Goal: Information Seeking & Learning: Learn about a topic

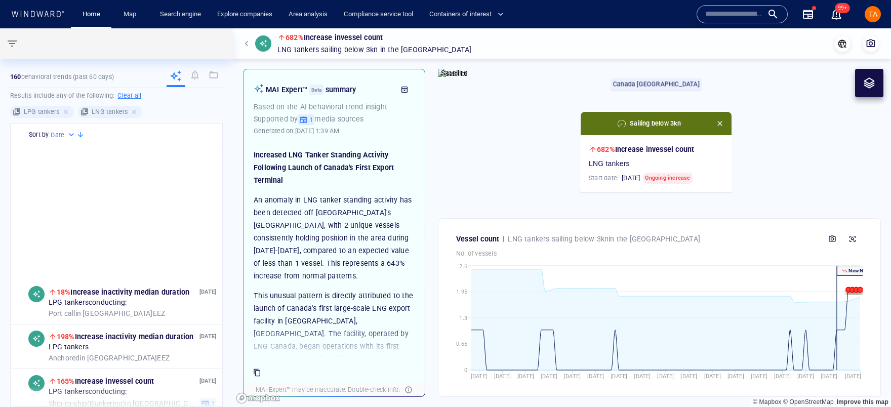
scroll to position [245, 0]
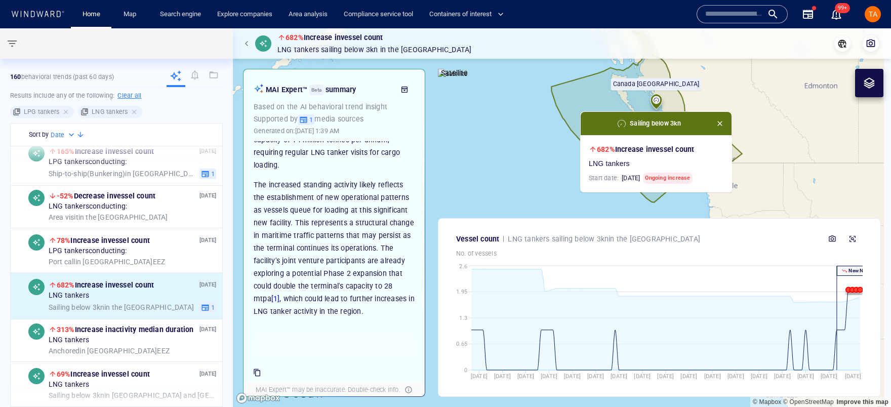
click at [615, 42] on div "682% Increase in vessel count LNG tankers Sailing below 3kn in the Canada West …" at bounding box center [562, 43] width 642 height 25
click at [874, 15] on span "TA" at bounding box center [873, 14] width 9 height 8
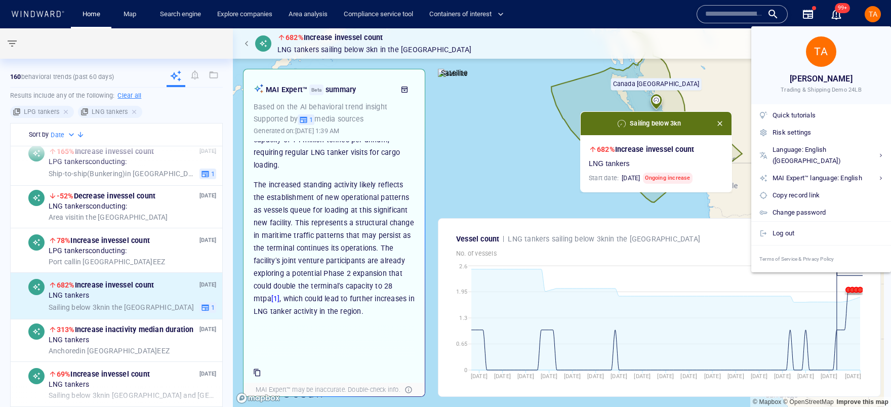
click at [813, 91] on span "Trading & Shipping Demo 24LB" at bounding box center [821, 90] width 81 height 8
click at [792, 131] on div "Risk settings" at bounding box center [828, 132] width 110 height 11
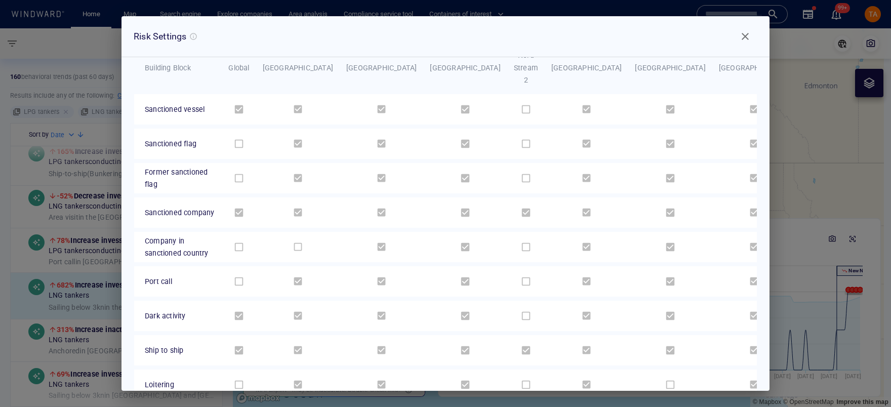
scroll to position [138, 0]
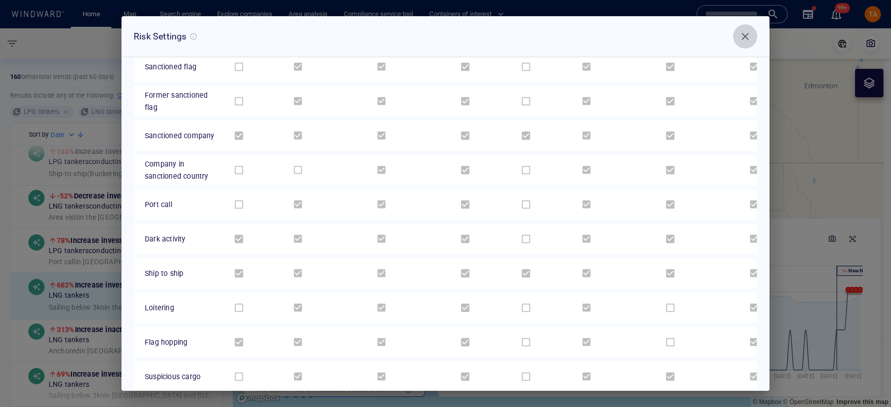
click at [748, 32] on span "Close" at bounding box center [745, 36] width 12 height 12
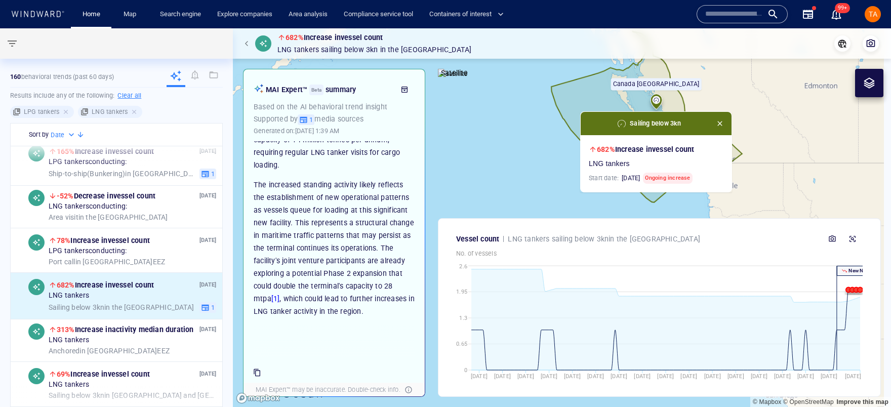
click at [741, 17] on input "text" at bounding box center [734, 14] width 58 height 15
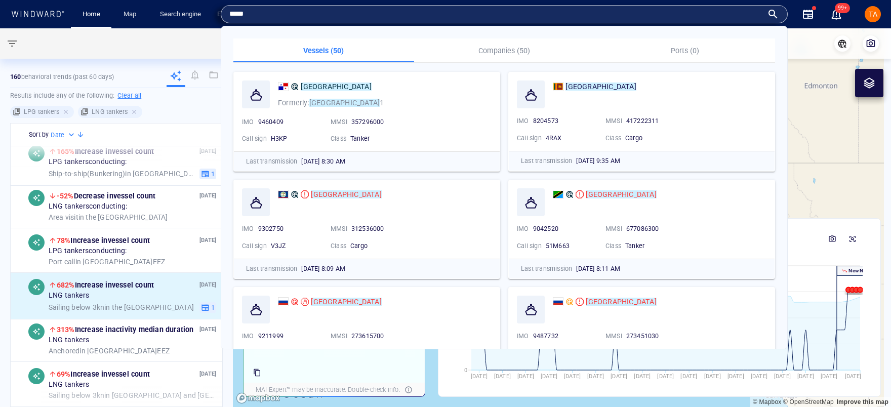
type input "*****"
click at [275, 334] on span "9211999" at bounding box center [270, 336] width 25 height 8
click at [315, 300] on mark "[GEOGRAPHIC_DATA]" at bounding box center [346, 302] width 70 height 8
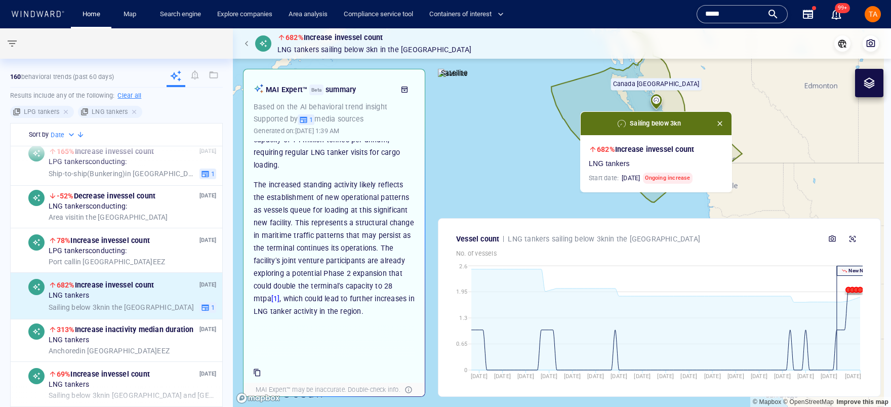
click at [321, 300] on p "The increased standing activity likely reflects the establishment of new operat…" at bounding box center [334, 248] width 161 height 139
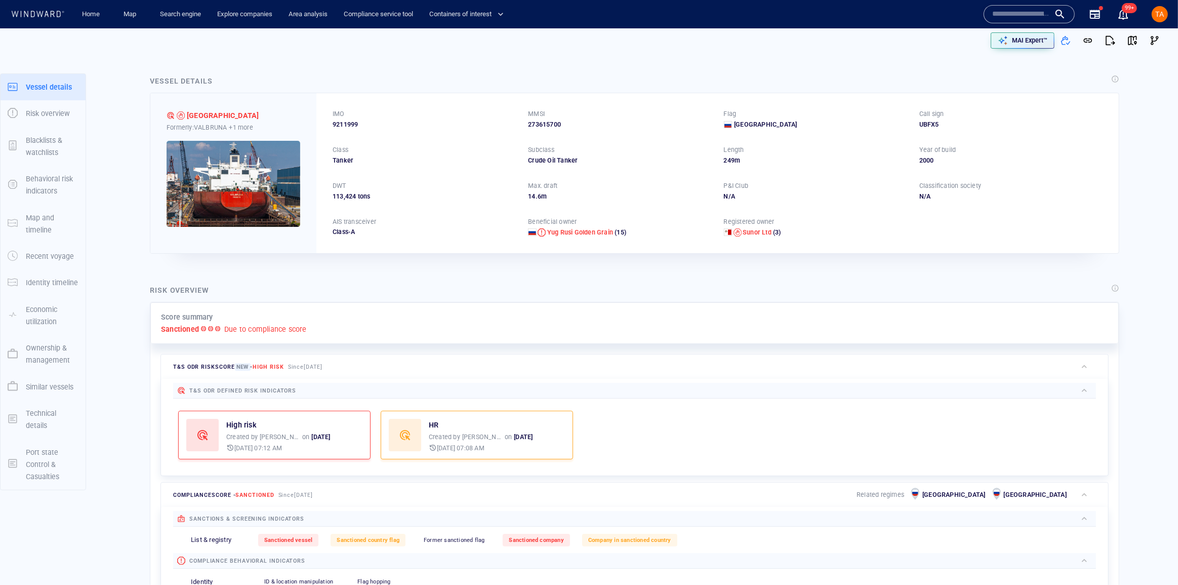
click at [334, 126] on span "9211999" at bounding box center [345, 124] width 25 height 9
copy span "9211999"
click at [890, 17] on input "text" at bounding box center [1021, 14] width 58 height 15
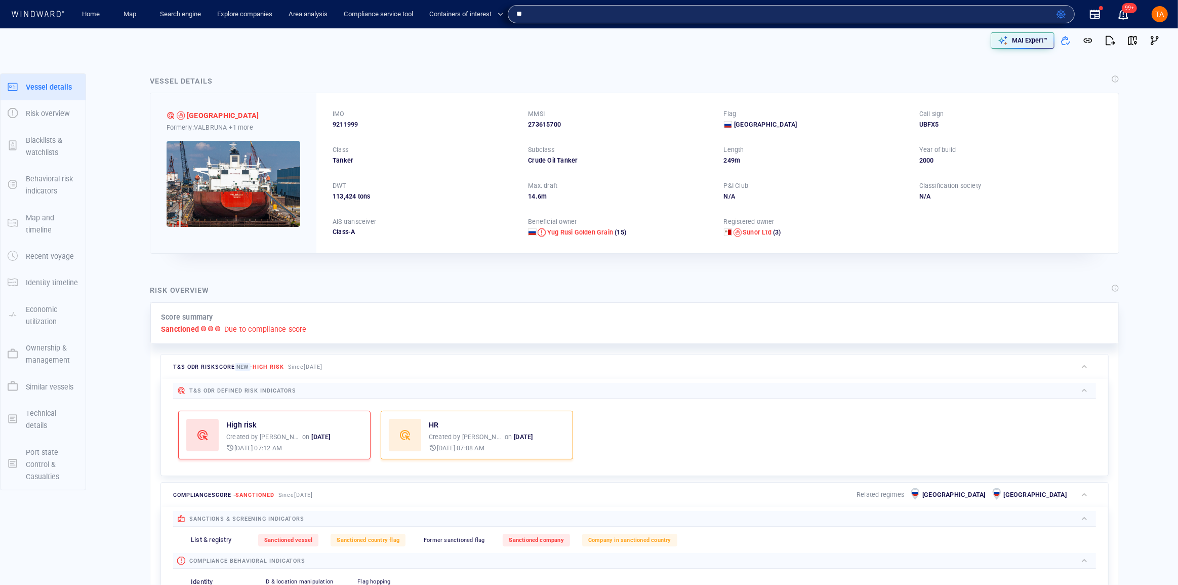
type input "*"
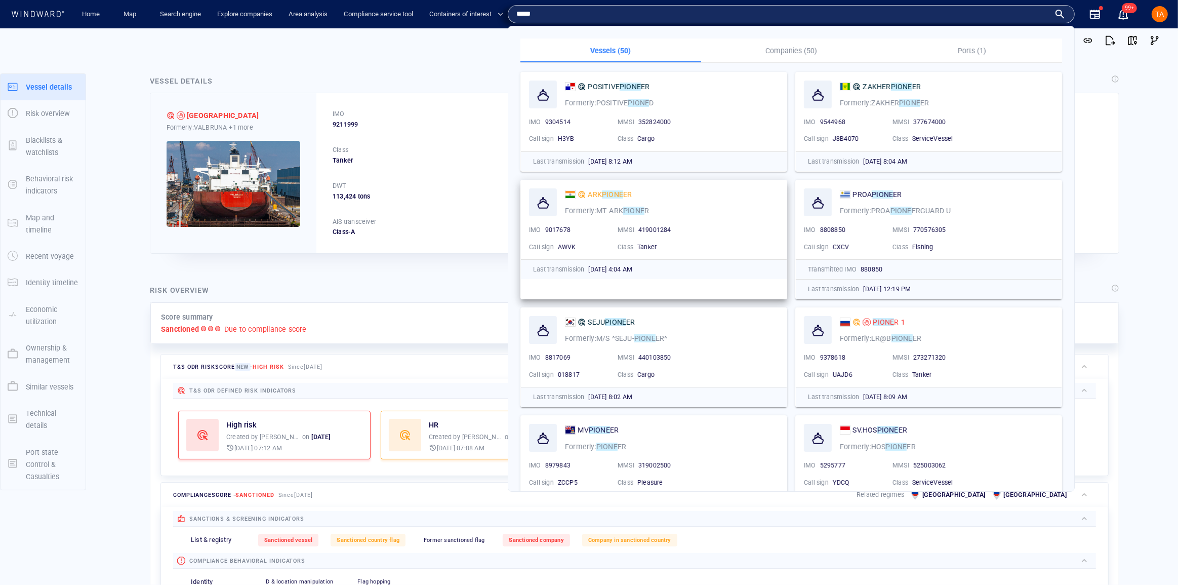
type input "*****"
click at [556, 229] on span "9017678" at bounding box center [557, 230] width 25 height 8
copy span "9017678"
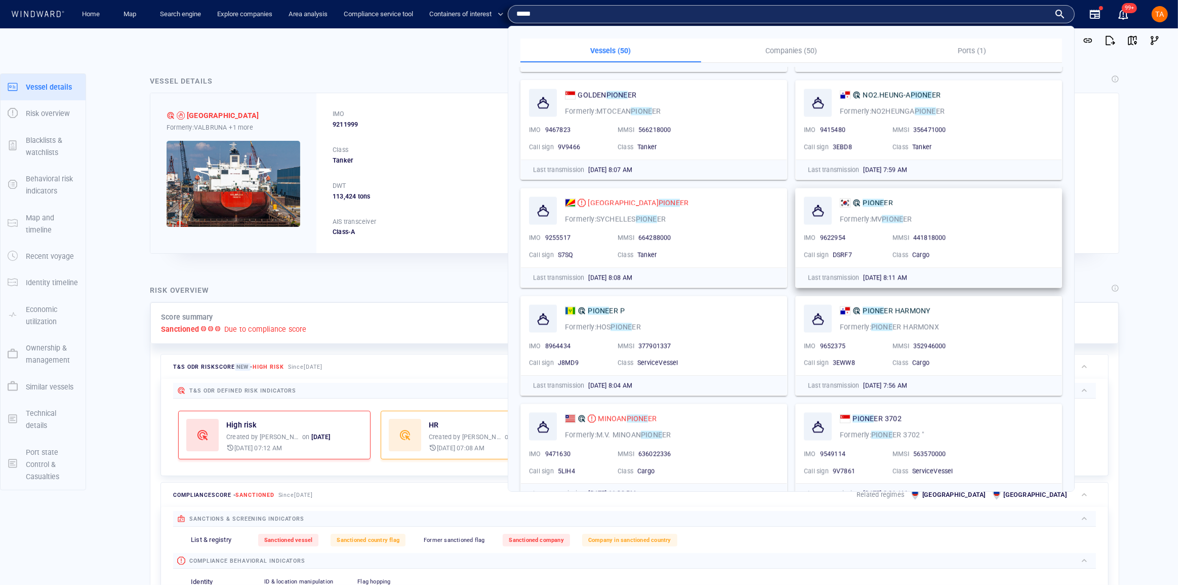
scroll to position [2295, 0]
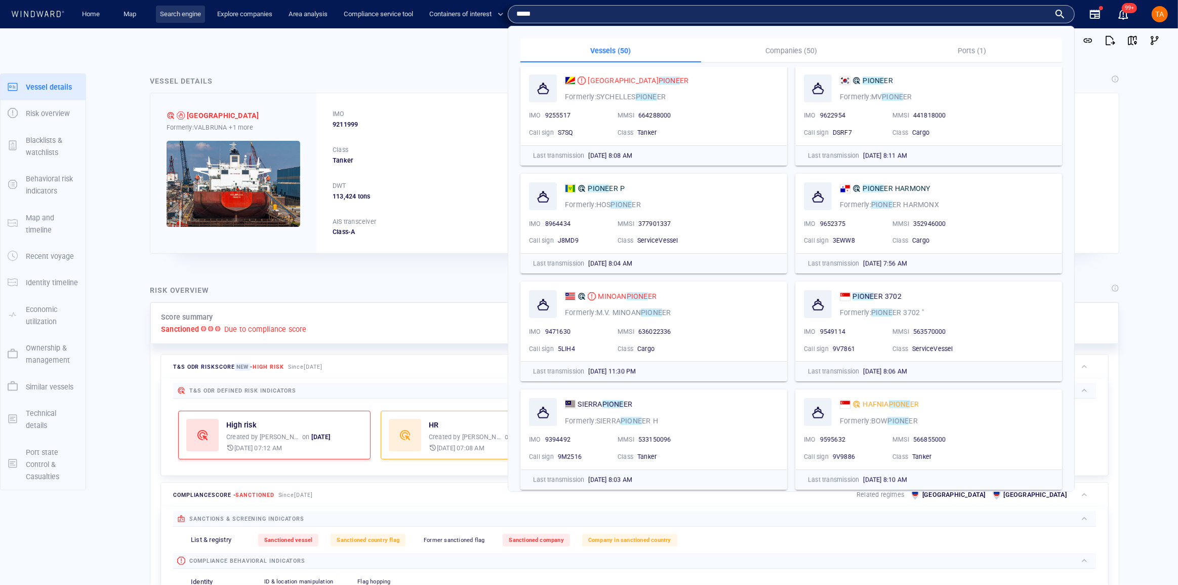
drag, startPoint x: 140, startPoint y: 28, endPoint x: 160, endPoint y: 19, distance: 22.2
click at [140, 28] on div at bounding box center [299, 40] width 583 height 30
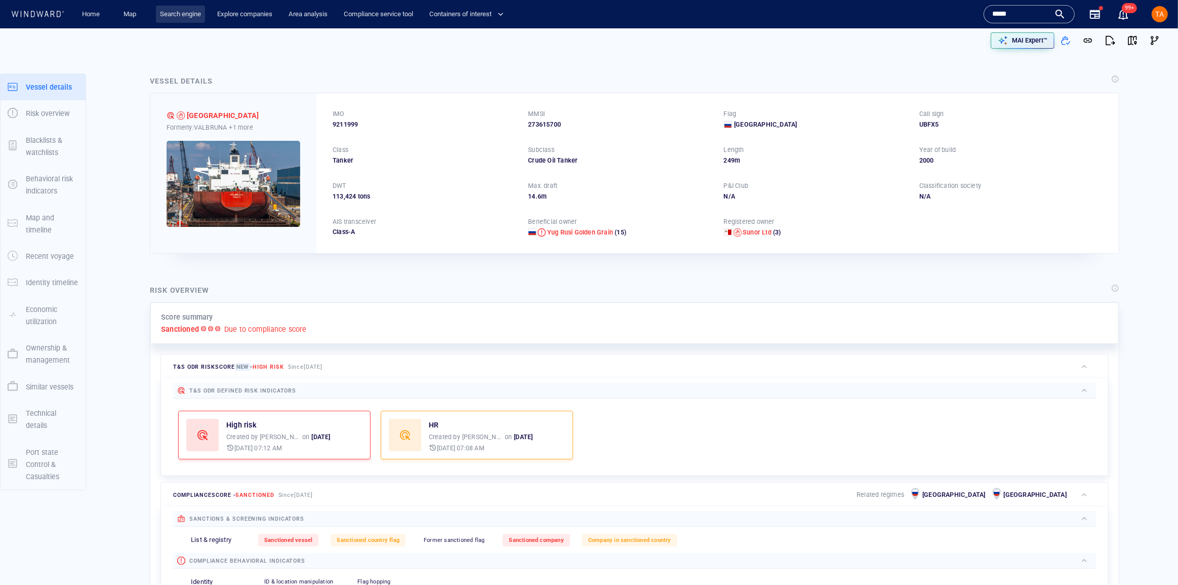
click at [178, 7] on link "Search engine" at bounding box center [180, 15] width 49 height 18
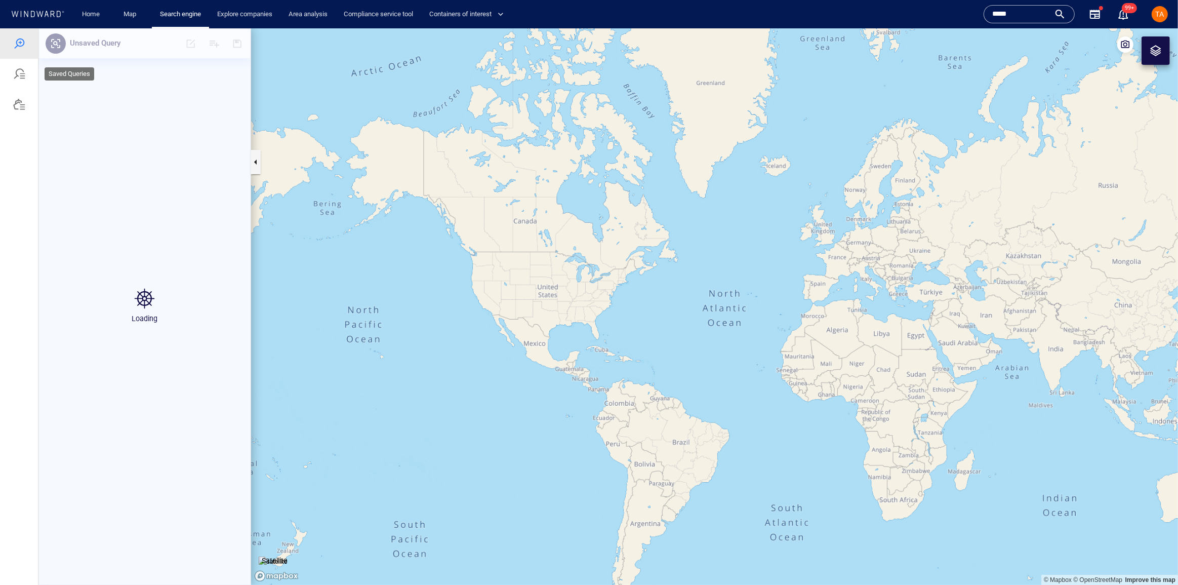
click at [23, 76] on div at bounding box center [19, 74] width 12 height 12
click at [14, 52] on div at bounding box center [19, 43] width 38 height 30
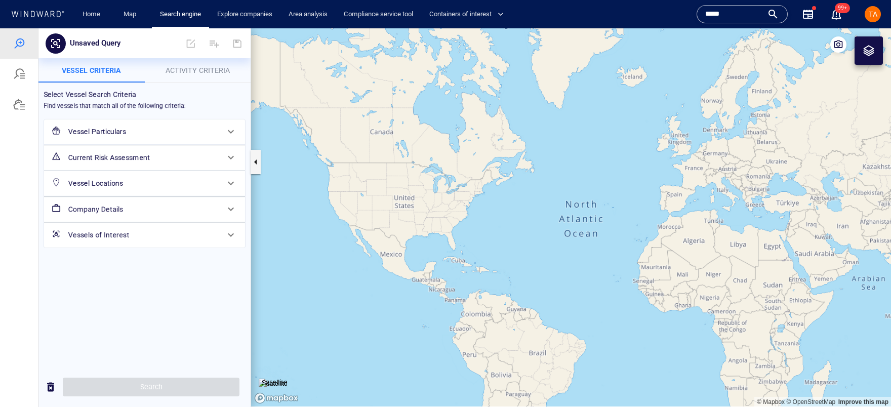
click at [728, 12] on input "*****" at bounding box center [734, 14] width 58 height 15
click at [115, 155] on h6 "Current Risk Assessment" at bounding box center [143, 157] width 150 height 13
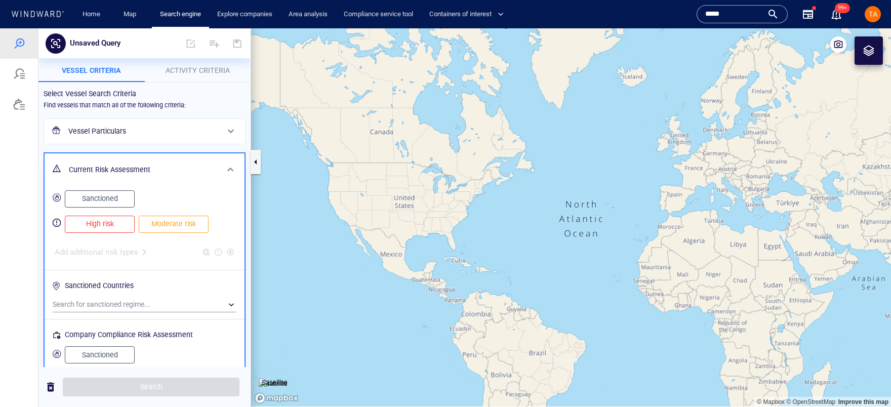
click at [582, 145] on canvas "Map" at bounding box center [571, 217] width 640 height 378
click at [196, 223] on span "Moderate risk" at bounding box center [173, 224] width 49 height 13
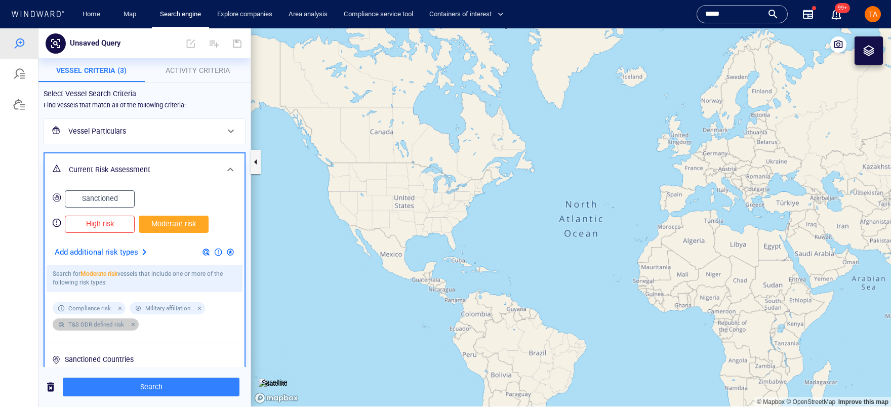
click at [130, 326] on div at bounding box center [131, 324] width 9 height 9
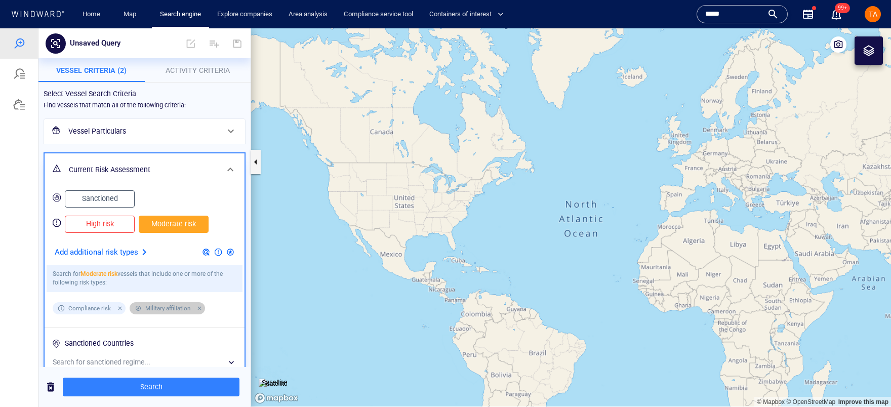
click at [196, 308] on div at bounding box center [197, 308] width 9 height 9
click at [137, 125] on h6 "Vessel Particulars" at bounding box center [143, 131] width 150 height 13
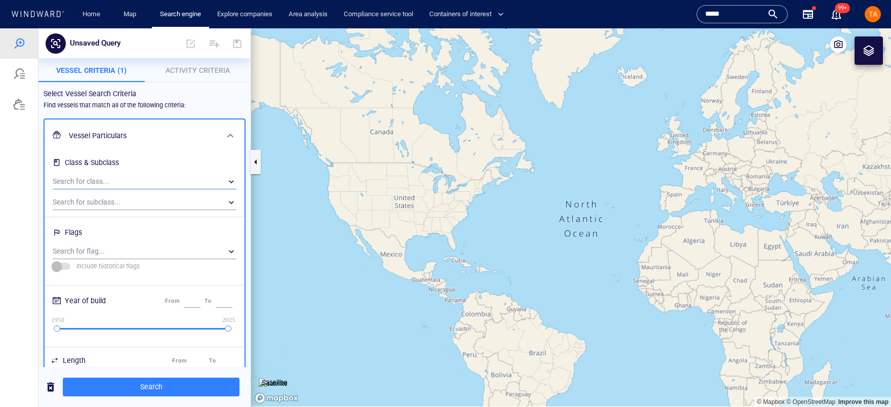
click at [116, 179] on div "​" at bounding box center [145, 181] width 184 height 15
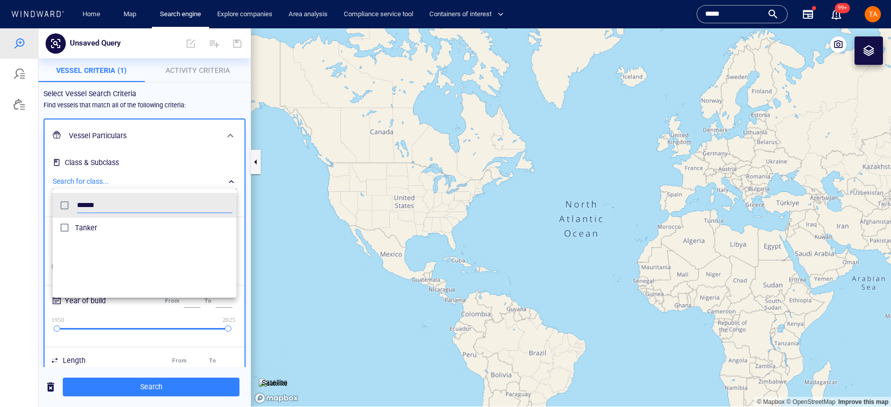
scroll to position [94, 177]
type input "******"
click at [102, 226] on span "Tanker" at bounding box center [153, 228] width 157 height 12
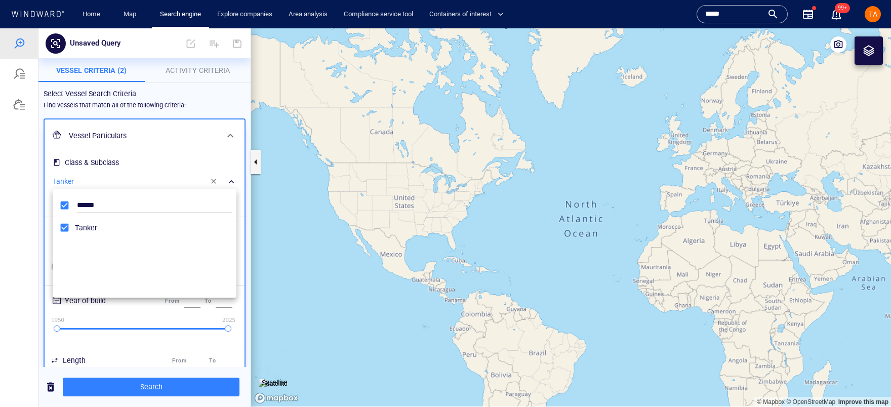
click at [127, 388] on div at bounding box center [445, 217] width 891 height 379
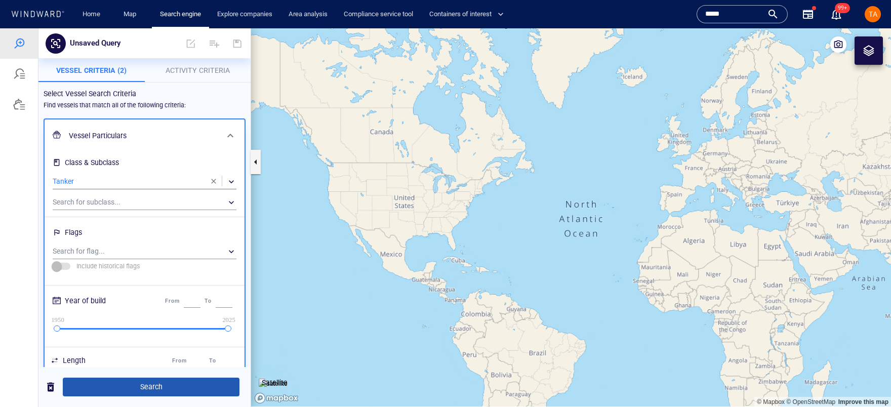
click at [145, 390] on span "Search" at bounding box center [151, 387] width 160 height 13
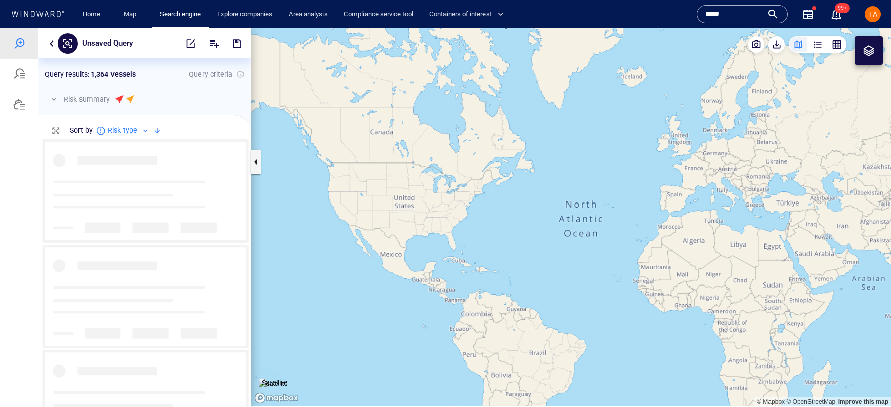
scroll to position [260, 205]
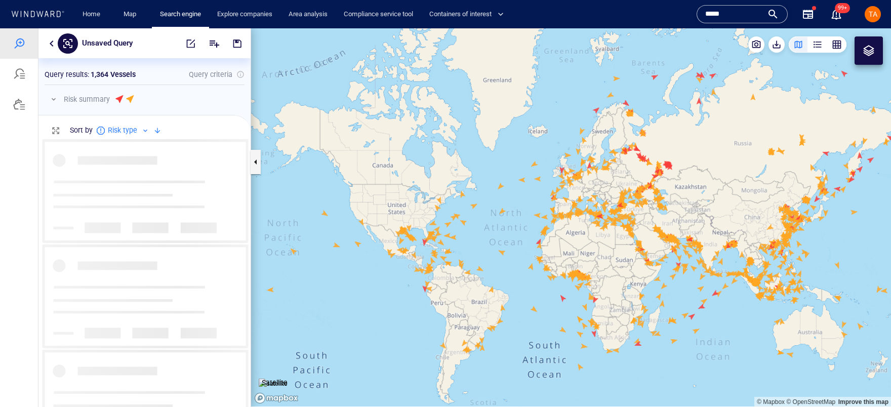
click at [56, 99] on button "button" at bounding box center [54, 99] width 12 height 12
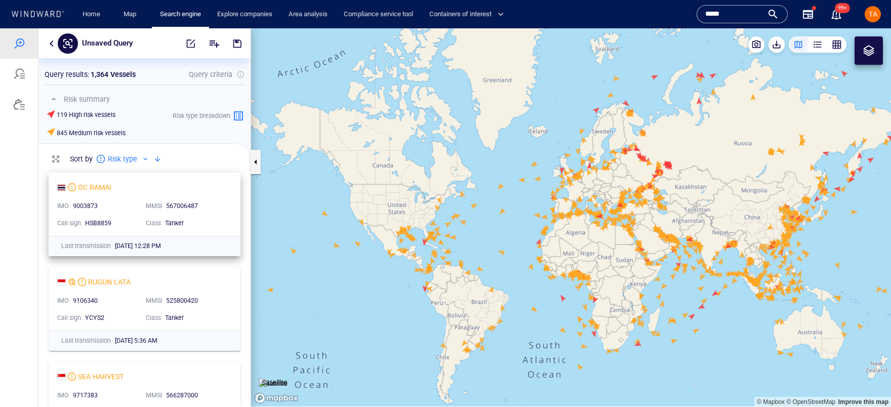
click at [90, 206] on div "9003873" at bounding box center [105, 206] width 65 height 9
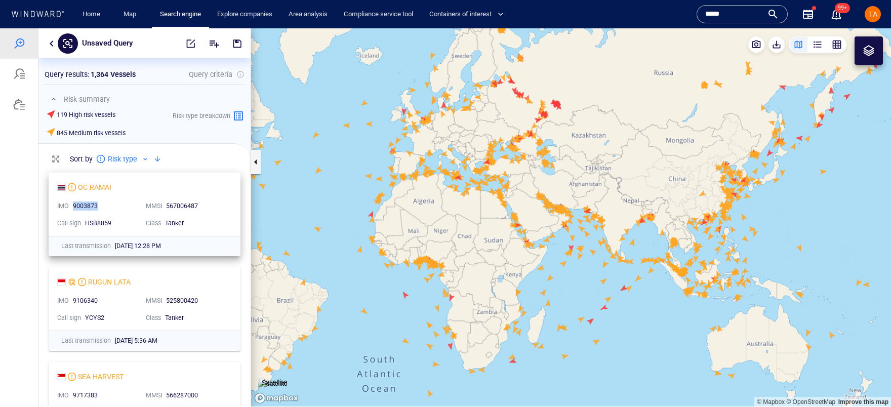
copy div "9003873"
